Goal: Task Accomplishment & Management: Manage account settings

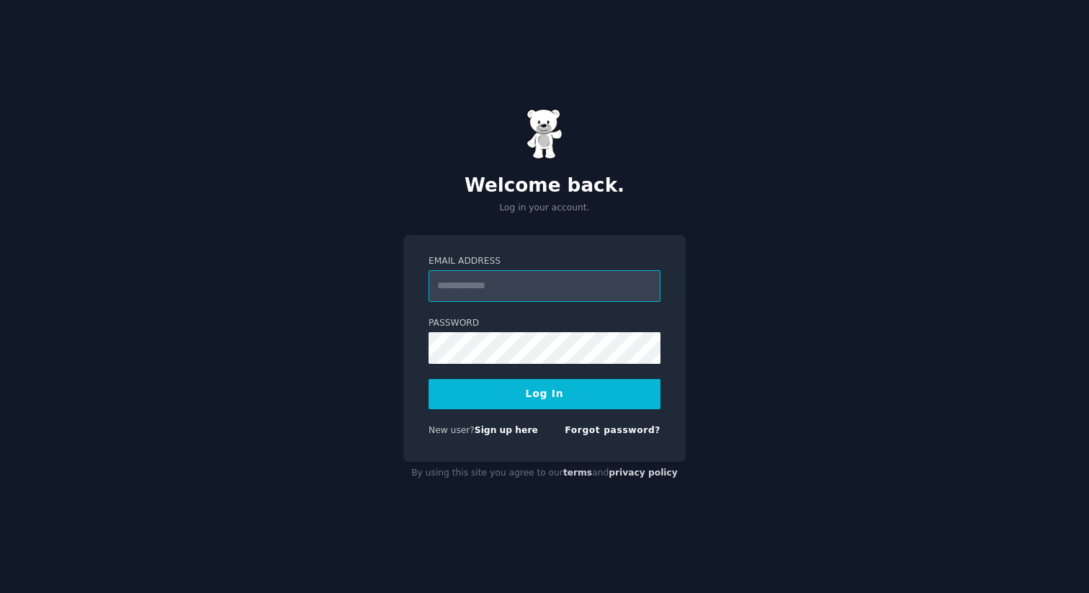
click at [483, 288] on input "Email Address" at bounding box center [545, 286] width 232 height 32
type input "**********"
click at [532, 398] on button "Log In" at bounding box center [545, 394] width 232 height 30
